Goal: Navigation & Orientation: Find specific page/section

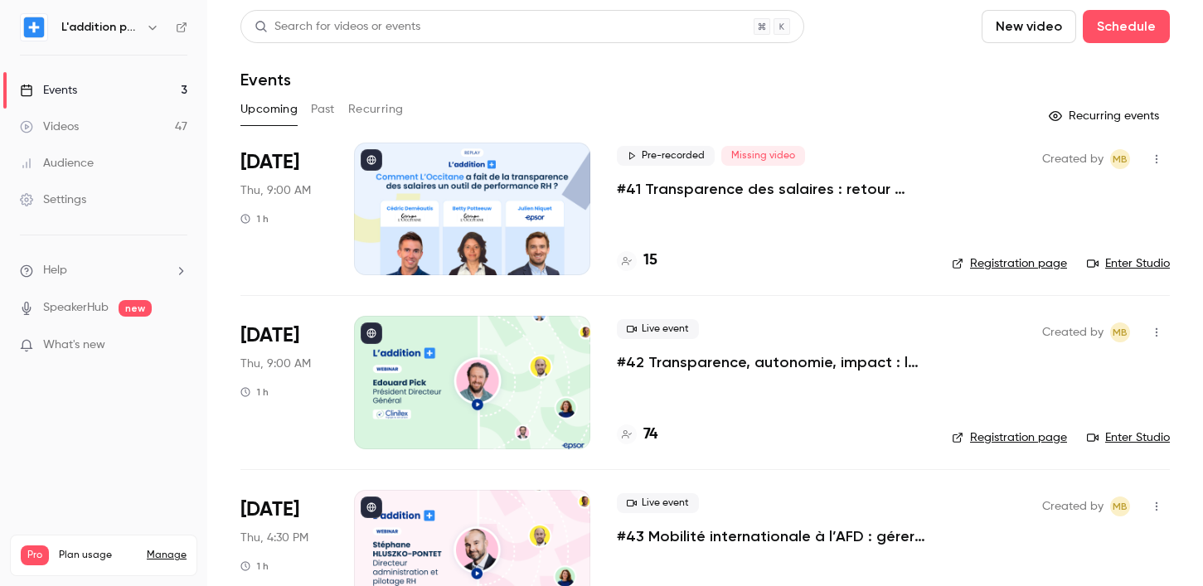
scroll to position [66, 0]
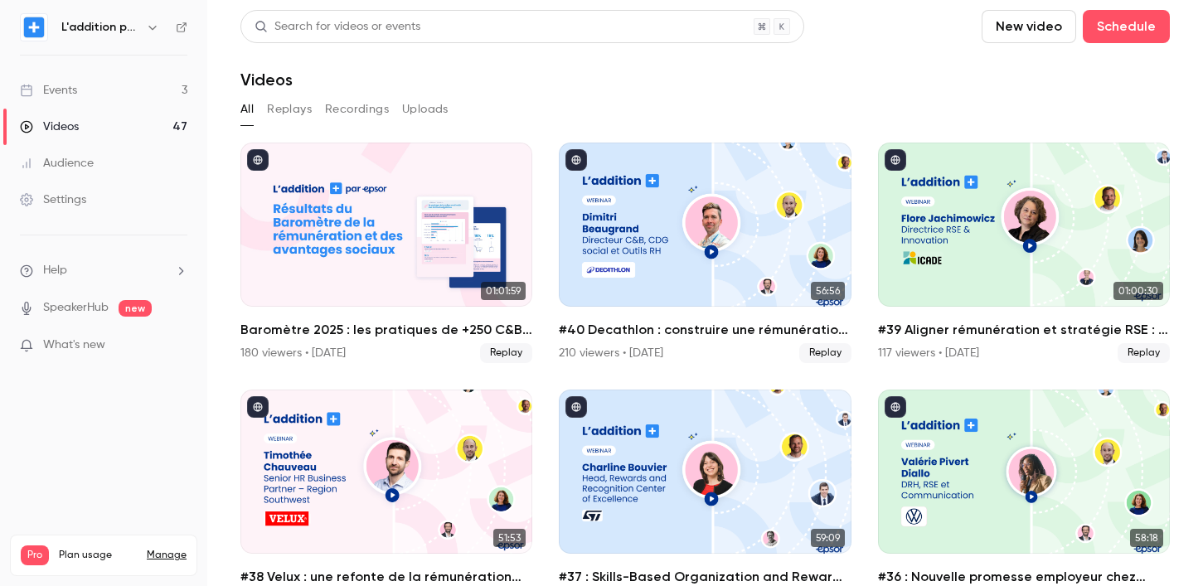
click at [137, 85] on link "Events 3" at bounding box center [103, 90] width 207 height 36
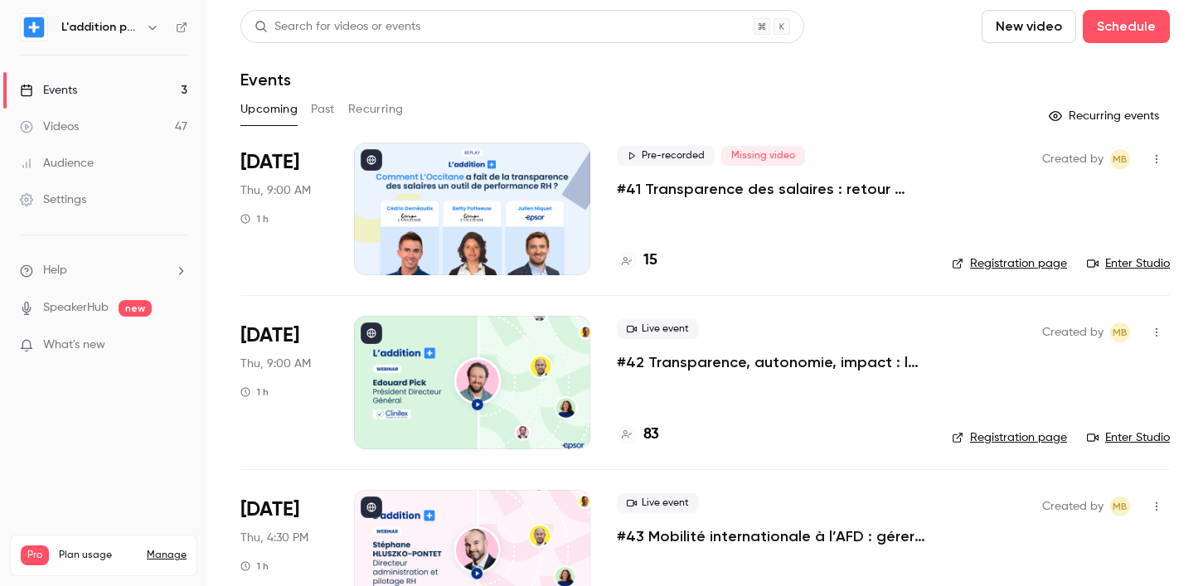
scroll to position [66, 0]
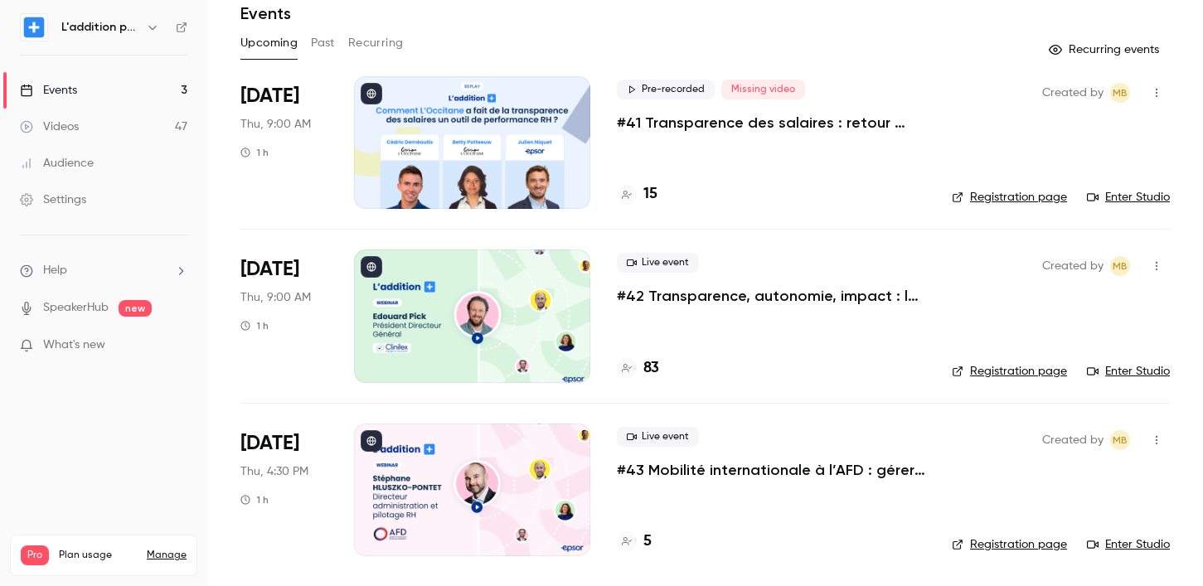
click at [984, 366] on link "Registration page" at bounding box center [1009, 371] width 115 height 17
click at [624, 367] on icon at bounding box center [627, 368] width 10 height 8
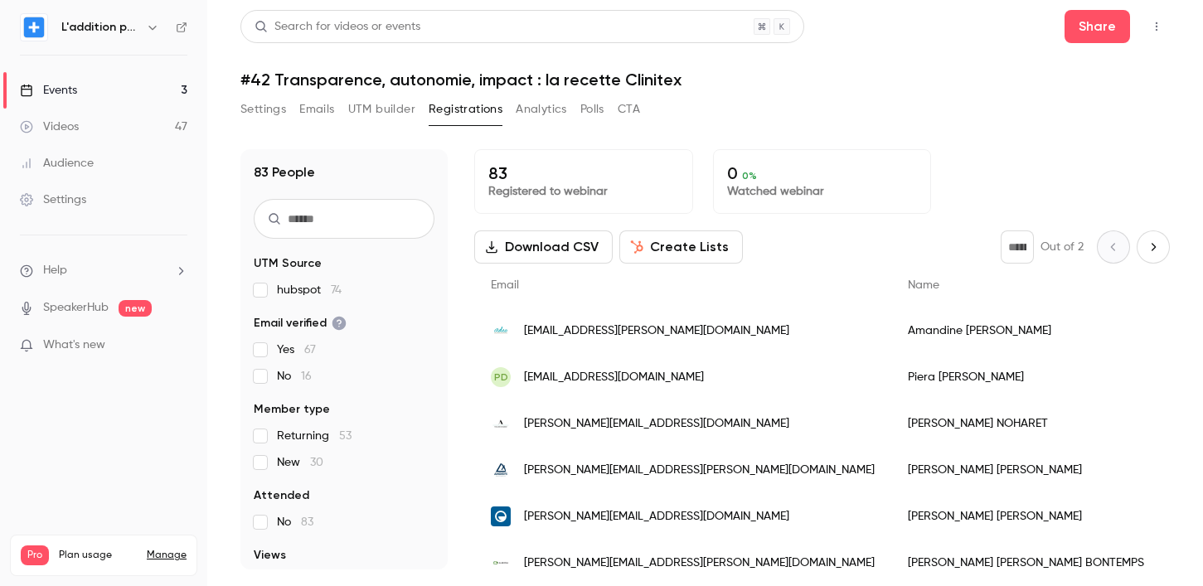
scroll to position [94, 0]
